Goal: Task Accomplishment & Management: Complete application form

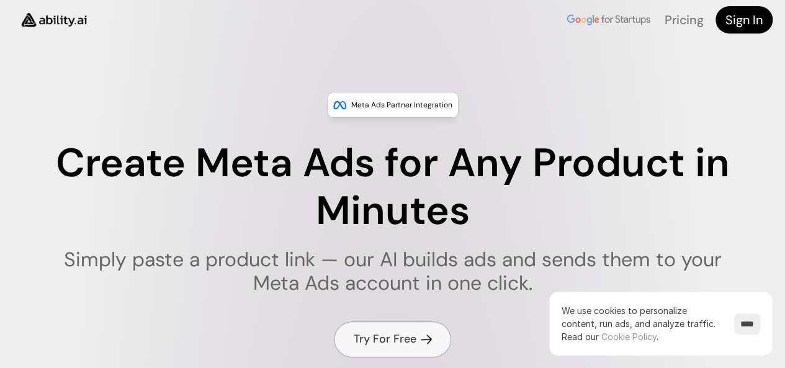
click at [395, 343] on h4 "Try For Free" at bounding box center [385, 339] width 63 height 16
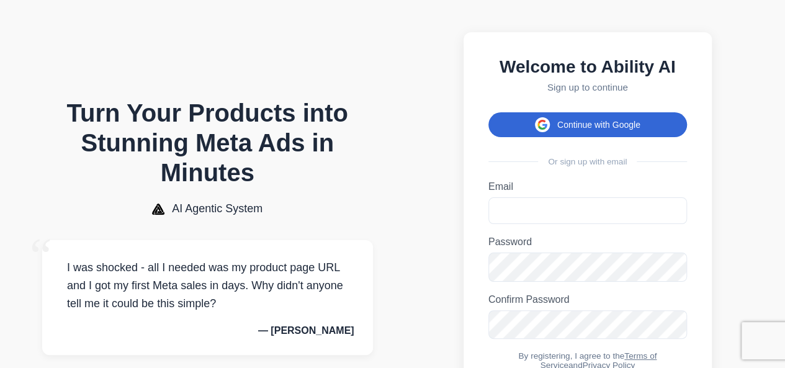
click at [552, 126] on button "Continue with Google" at bounding box center [587, 124] width 199 height 25
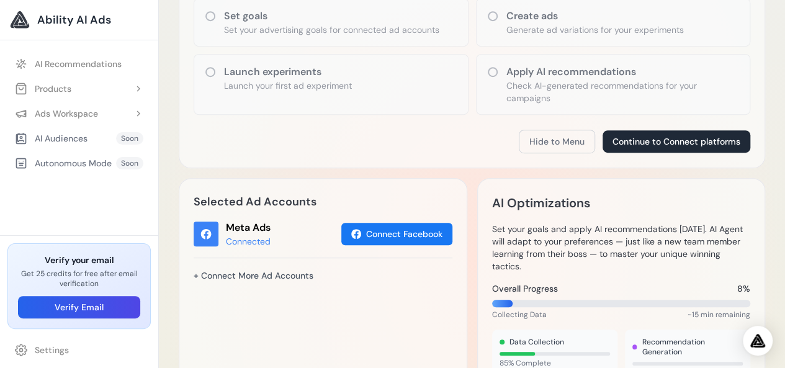
scroll to position [287, 0]
